Goal: Task Accomplishment & Management: Manage account settings

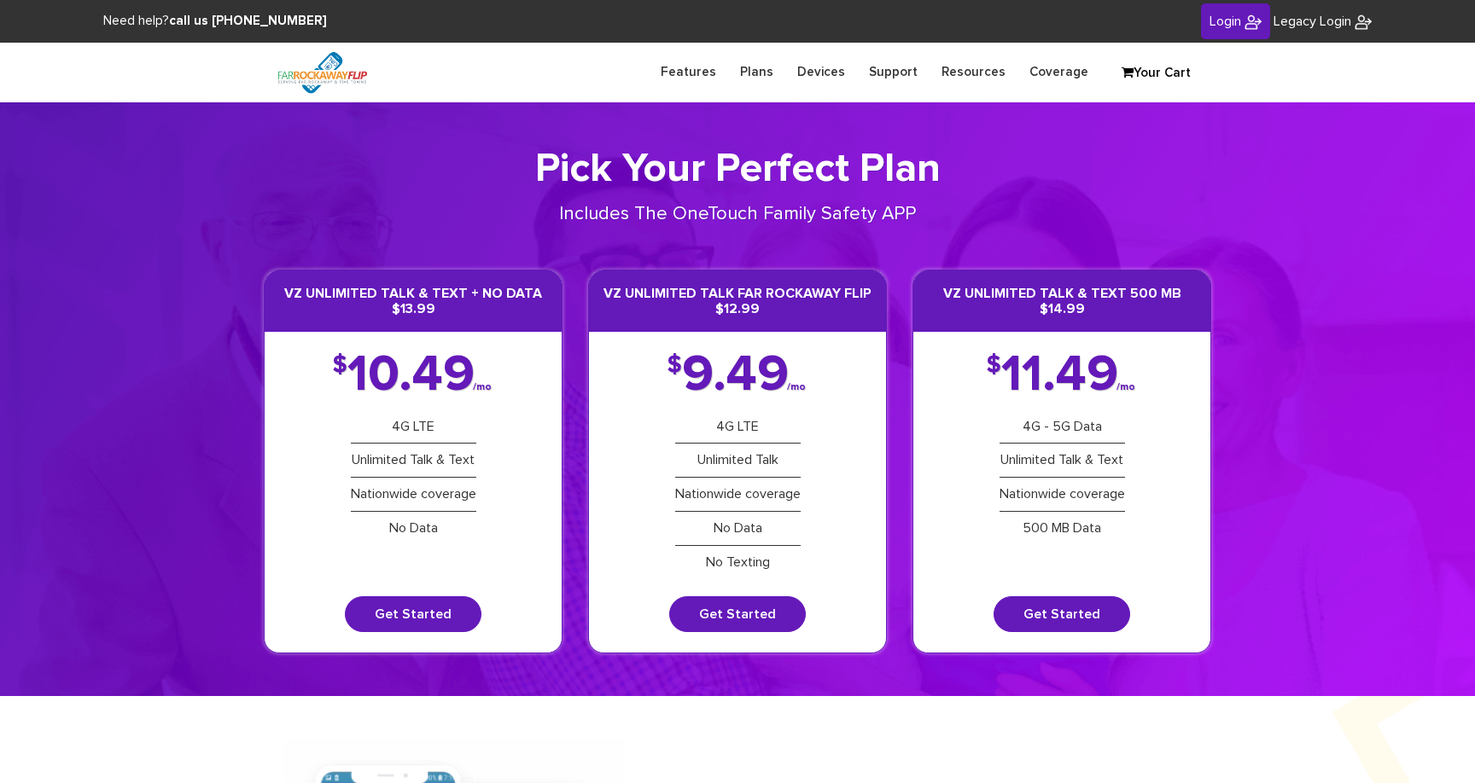
click at [1226, 18] on span "Login" at bounding box center [1225, 22] width 32 height 14
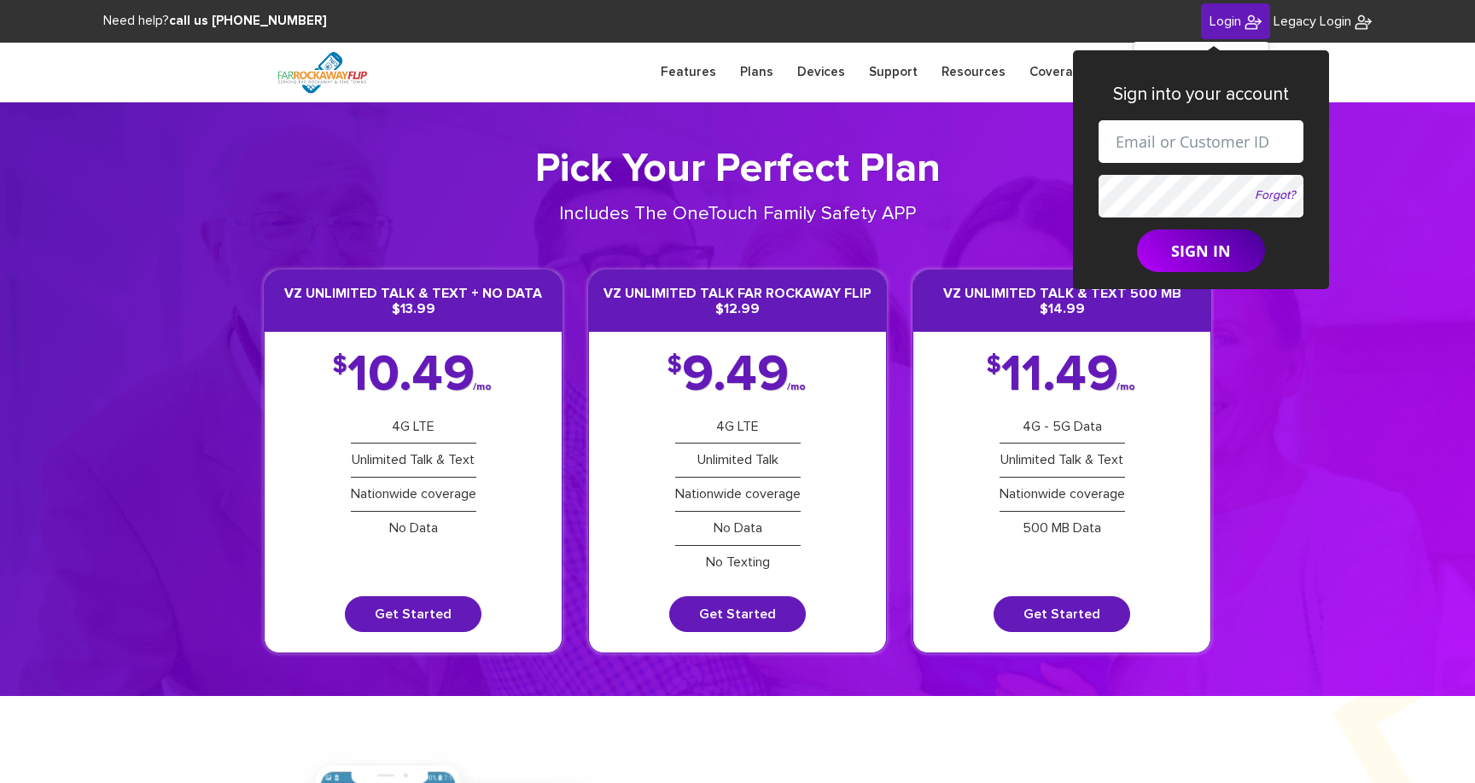
click at [1372, 492] on section "Pick Your Perfect Plan Includes The OneTouch Family Safety APP VZ Unlimited Tal…" at bounding box center [737, 399] width 1475 height 594
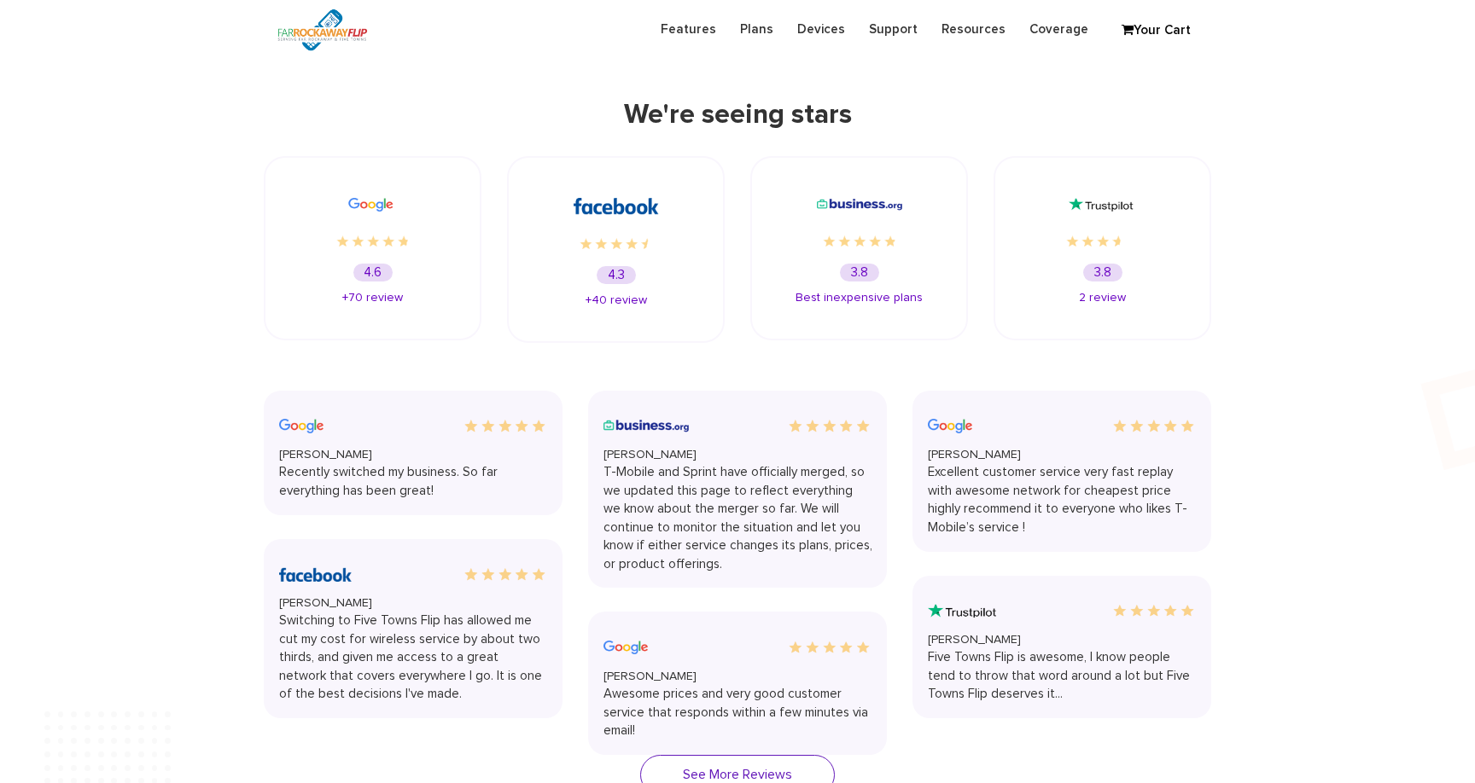
scroll to position [3038, 0]
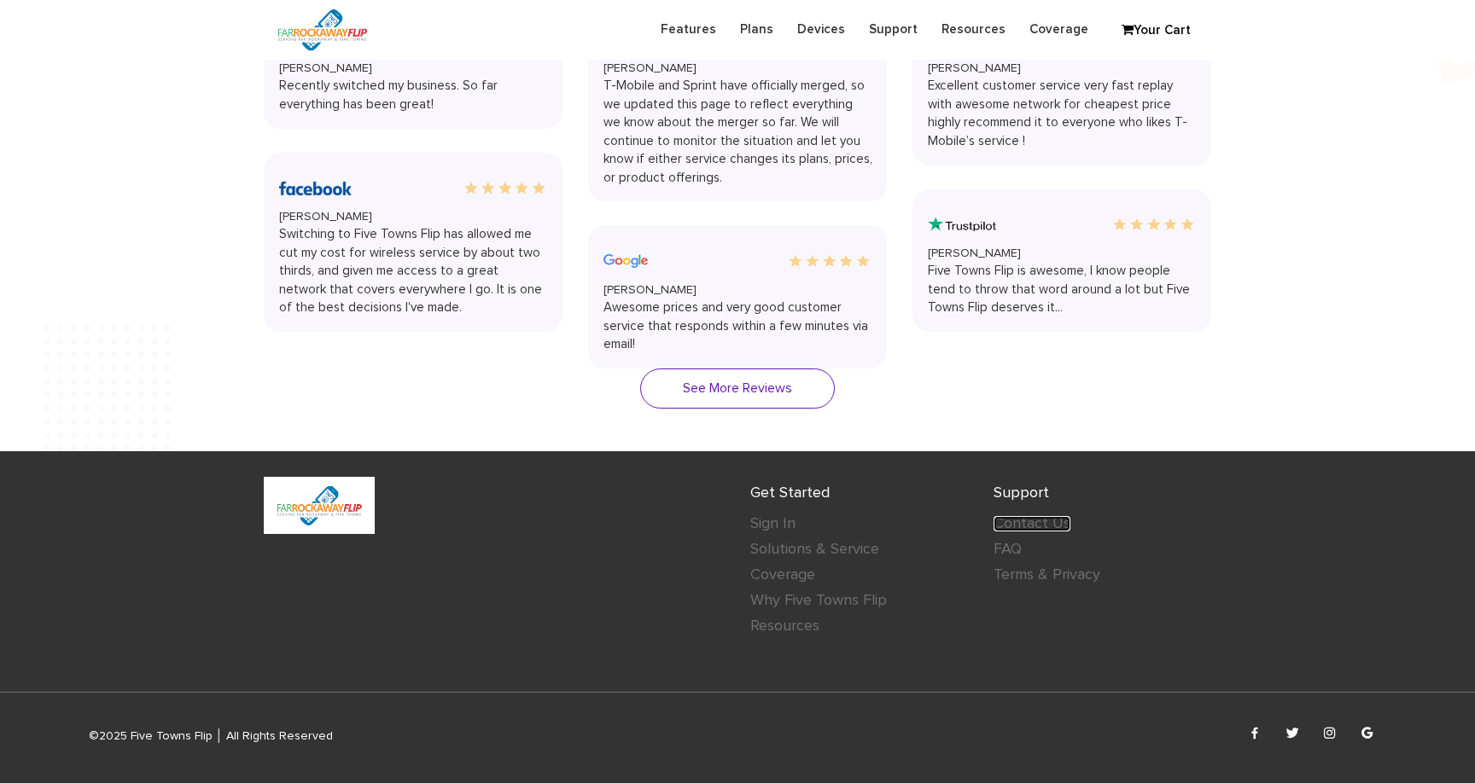
click at [1022, 518] on link "Contact Us" at bounding box center [1031, 523] width 77 height 15
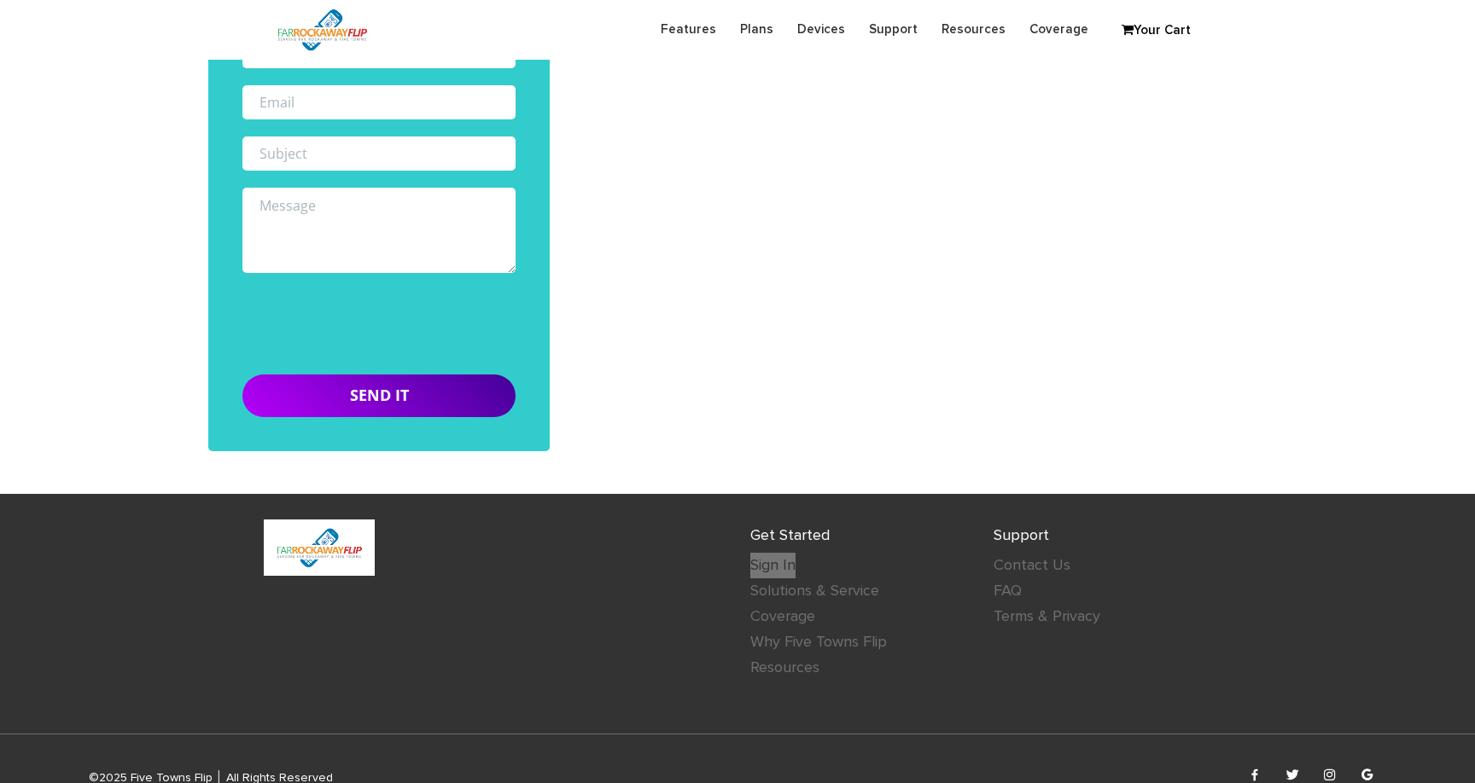
scroll to position [517, 0]
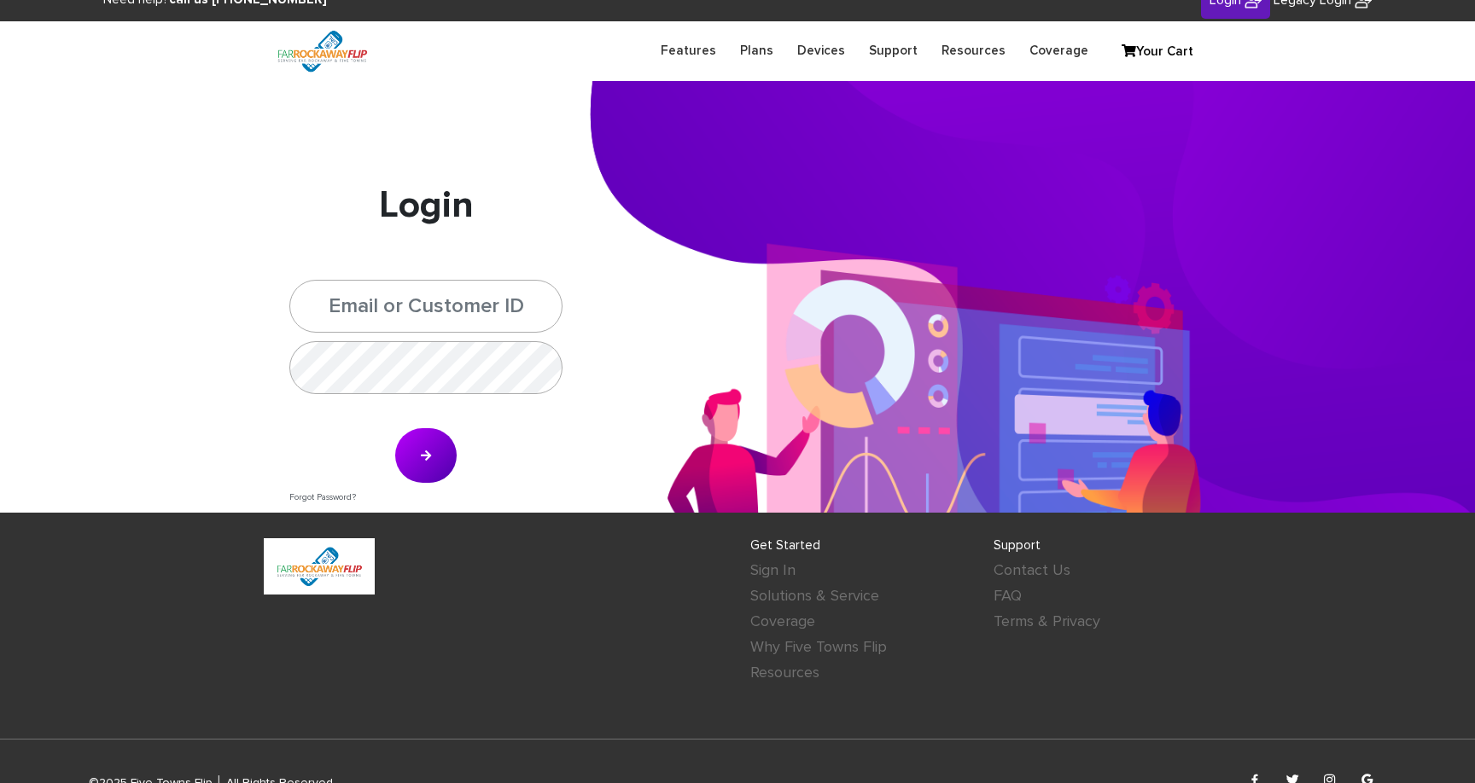
scroll to position [26, 0]
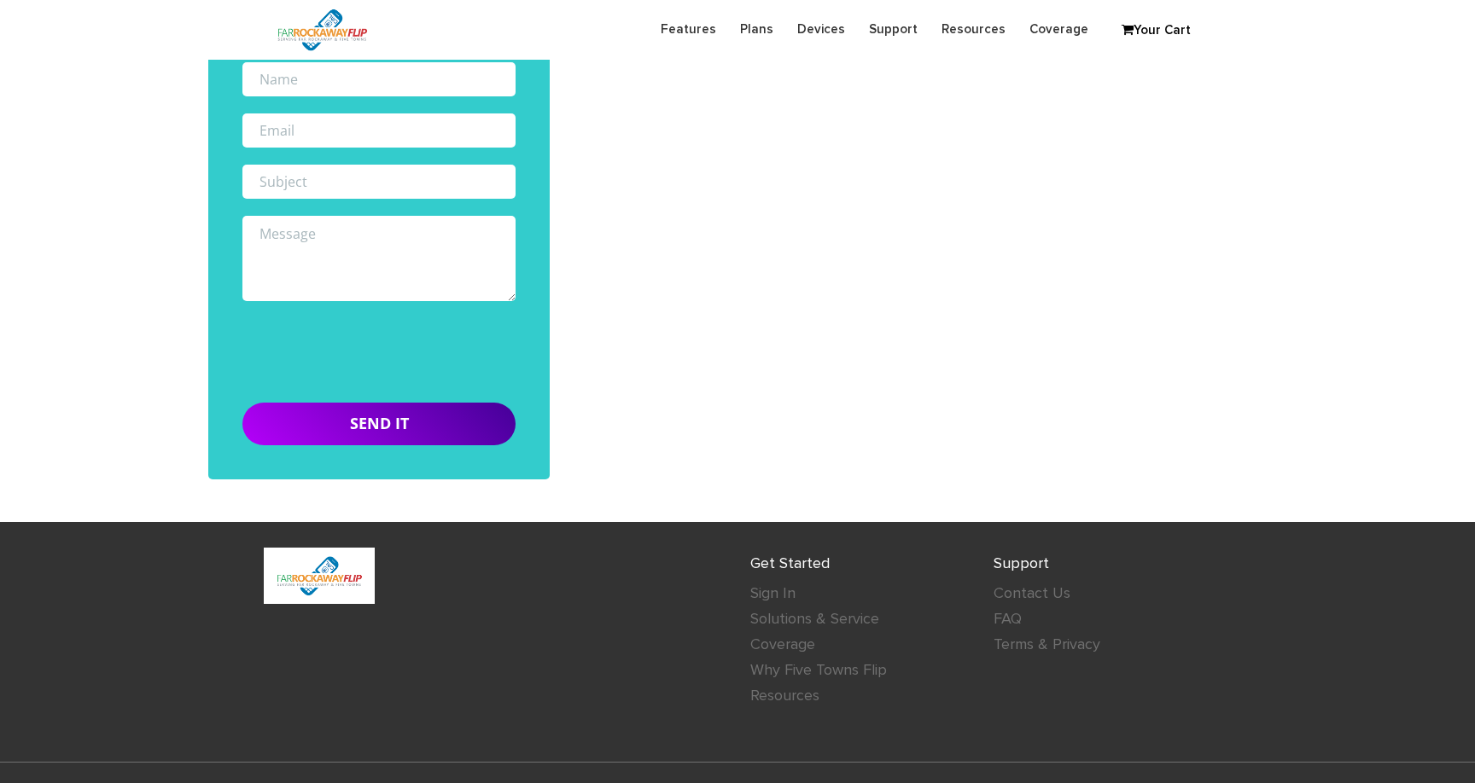
scroll to position [473, 0]
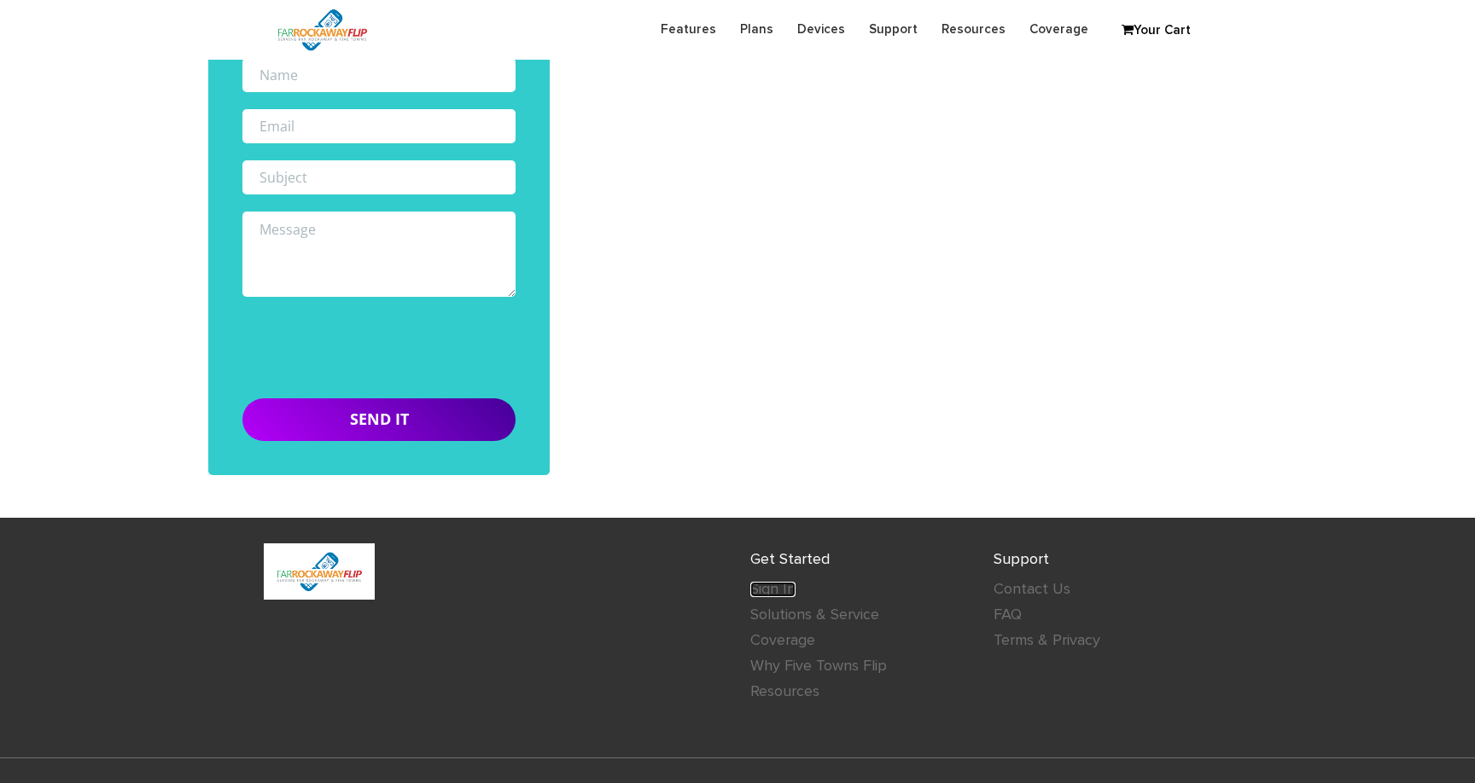
click at [766, 590] on link "Sign In" at bounding box center [772, 589] width 45 height 15
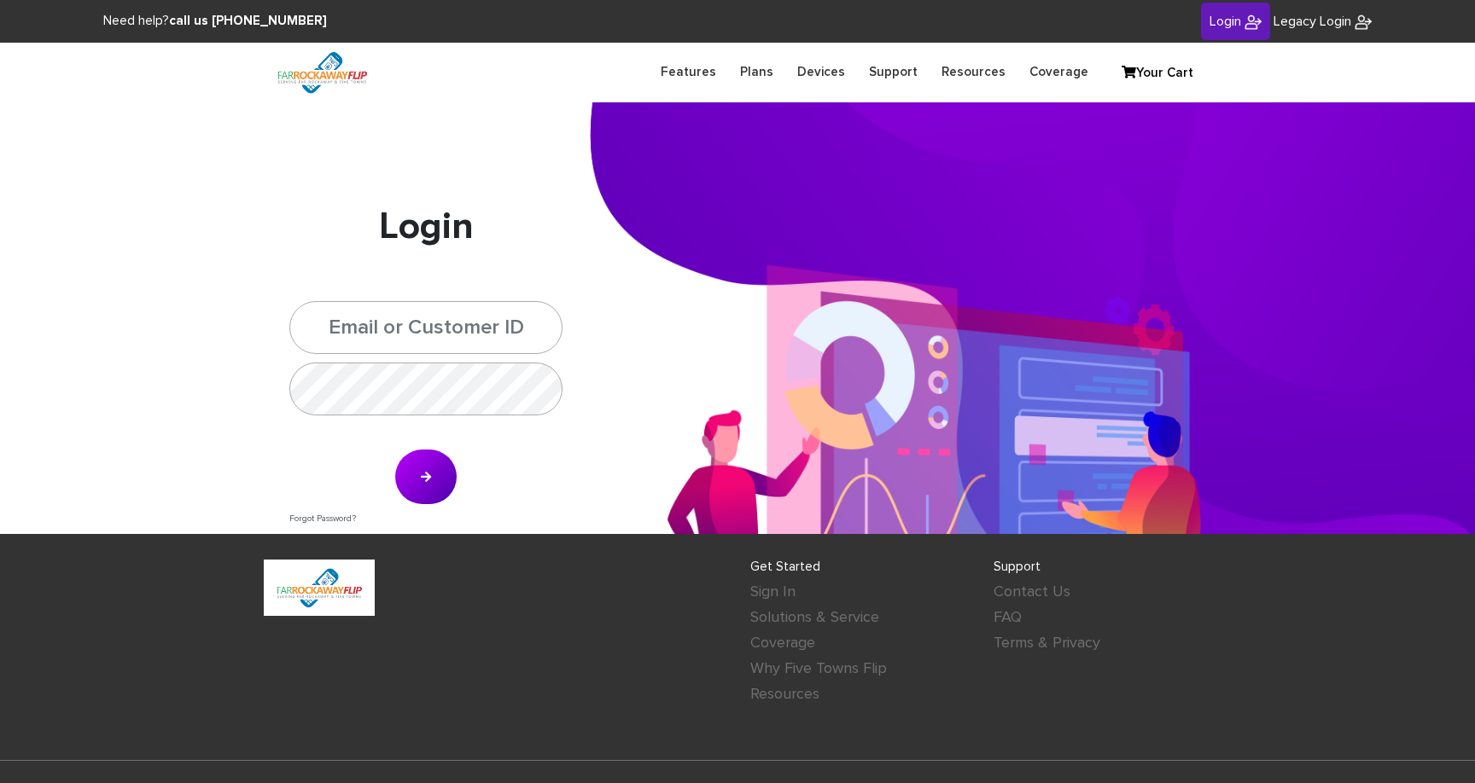
scroll to position [5, 0]
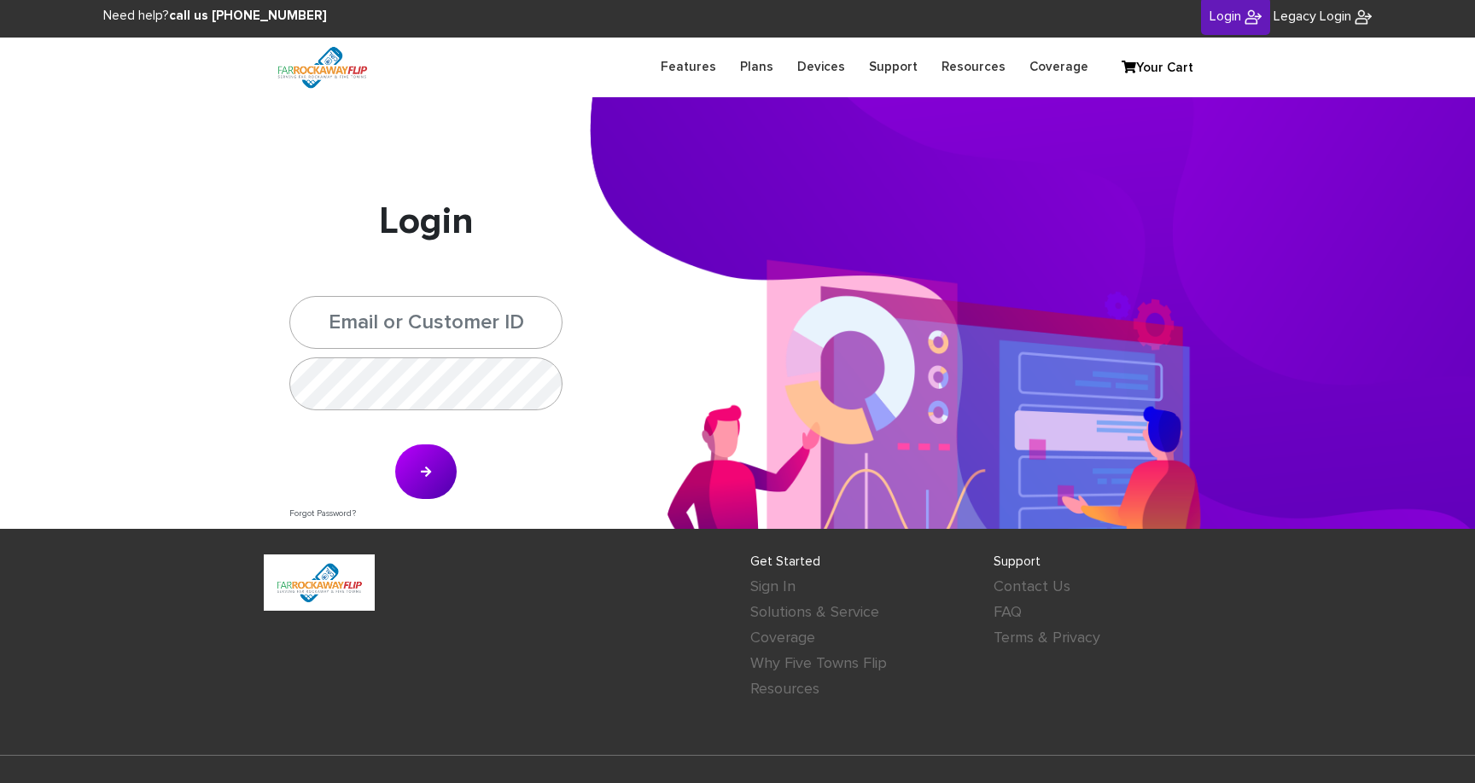
click at [403, 262] on div "Login Forgot Password?" at bounding box center [426, 364] width 299 height 329
click at [402, 262] on div "Login Forgot Password?" at bounding box center [426, 364] width 299 height 329
click at [667, 71] on div "Features Plans Devices Support Resources Coverage Login Legacy Login Sign into …" at bounding box center [737, 68] width 973 height 60
drag, startPoint x: 376, startPoint y: 230, endPoint x: 550, endPoint y: 211, distance: 175.1
click at [550, 211] on h1 "Login" at bounding box center [425, 222] width 273 height 45
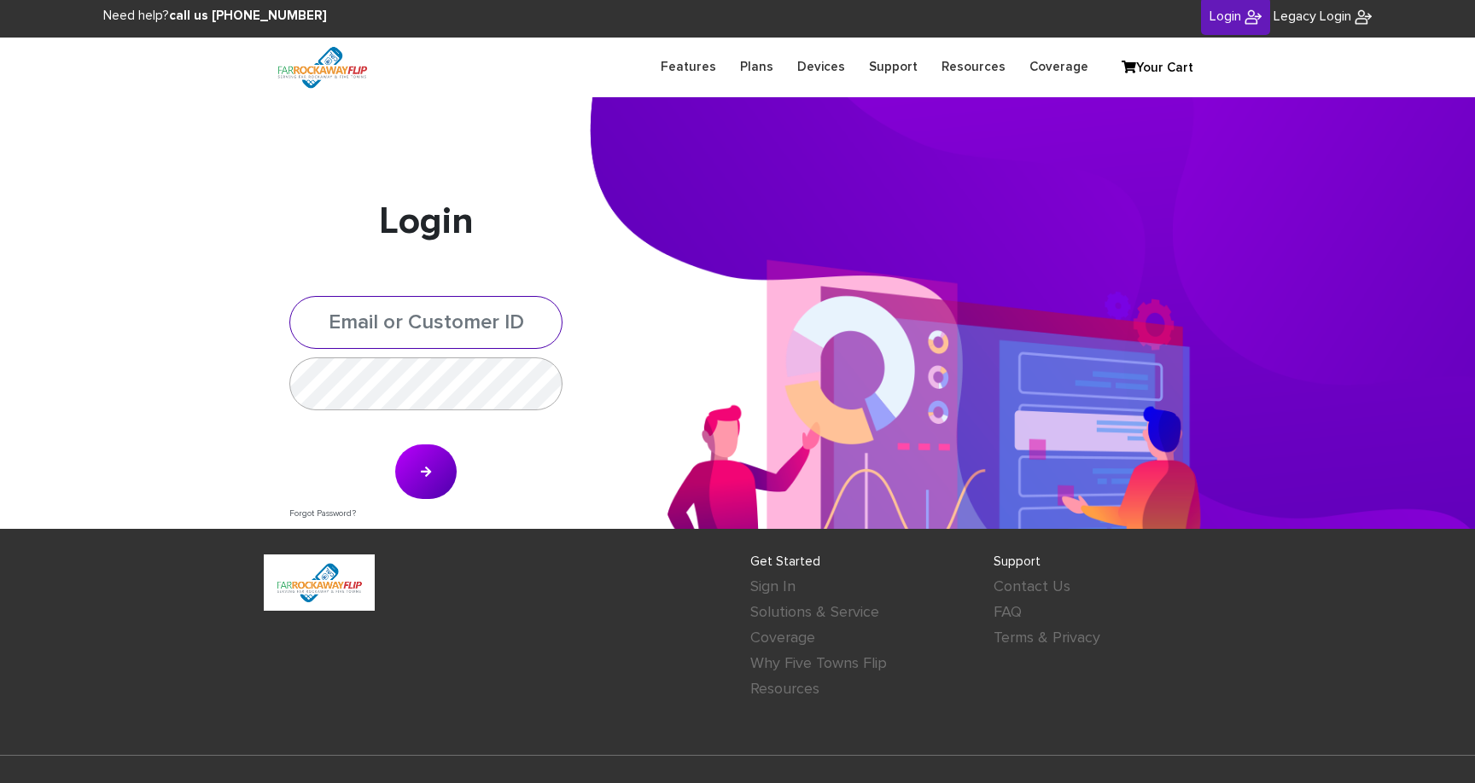
click at [430, 322] on input "text" at bounding box center [425, 322] width 273 height 53
click at [344, 508] on div "Forgot Password?" at bounding box center [425, 514] width 273 height 13
click at [341, 510] on link "Forgot Password?" at bounding box center [322, 514] width 67 height 9
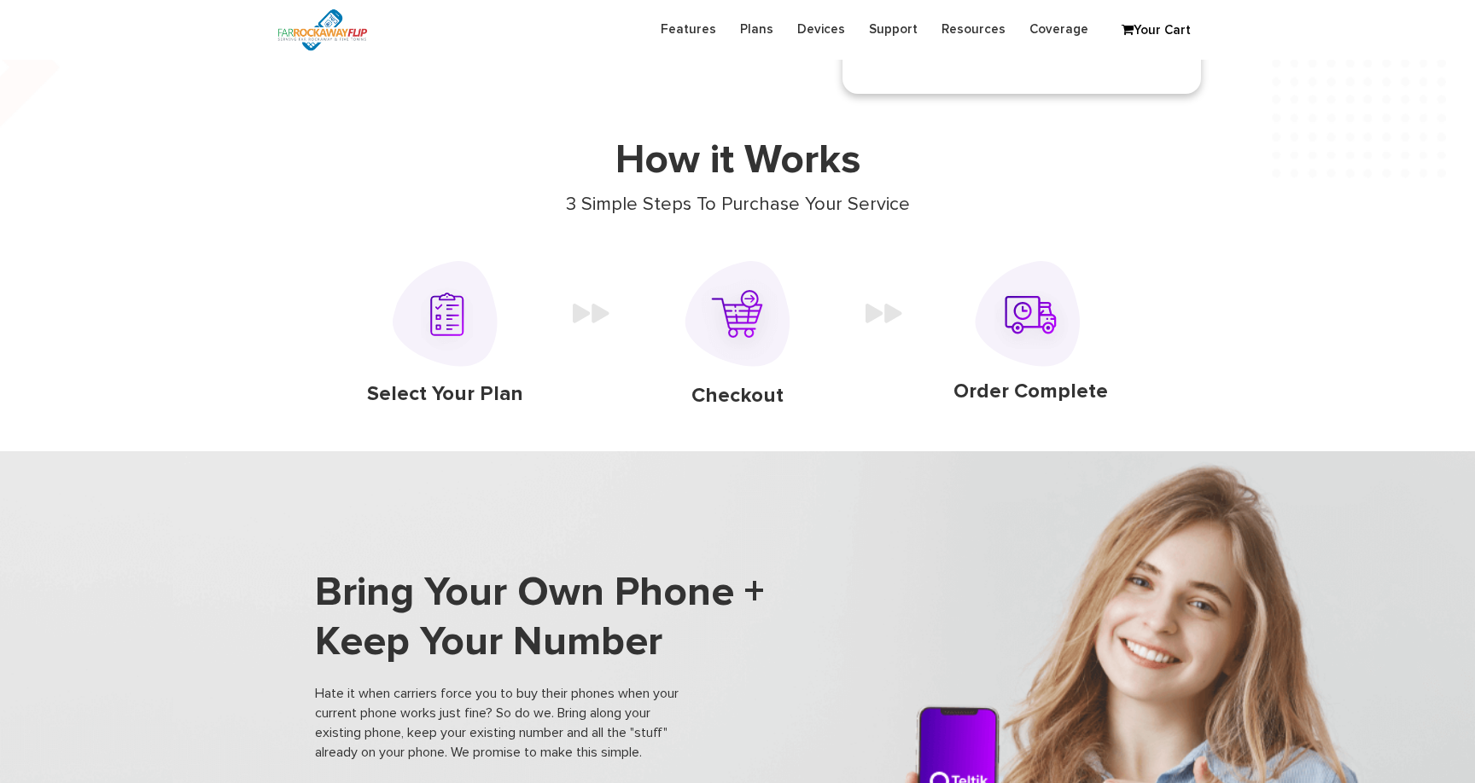
scroll to position [1174, 0]
